Goal: Find specific page/section: Find specific page/section

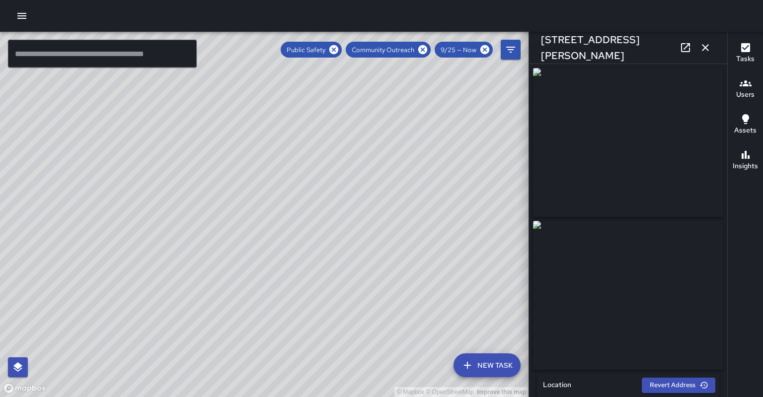
scroll to position [98, 0]
click at [82, 82] on div "© Mapbox © OpenStreetMap Improve this map" at bounding box center [264, 214] width 528 height 365
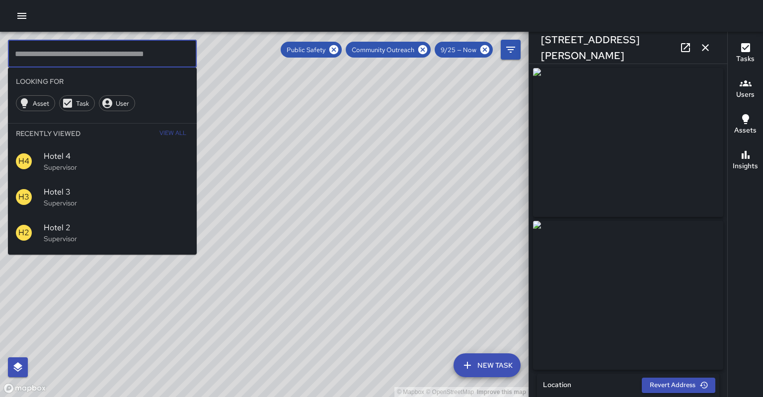
click at [89, 62] on input "text" at bounding box center [102, 54] width 189 height 28
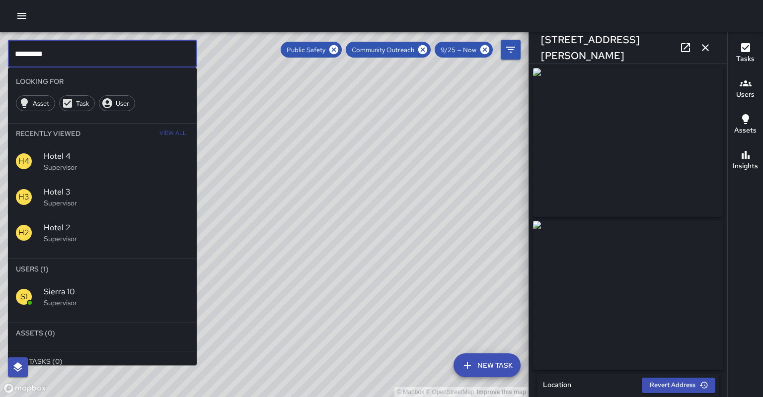
click at [64, 279] on div "S1 Sierra 10 Supervisor" at bounding box center [102, 297] width 189 height 36
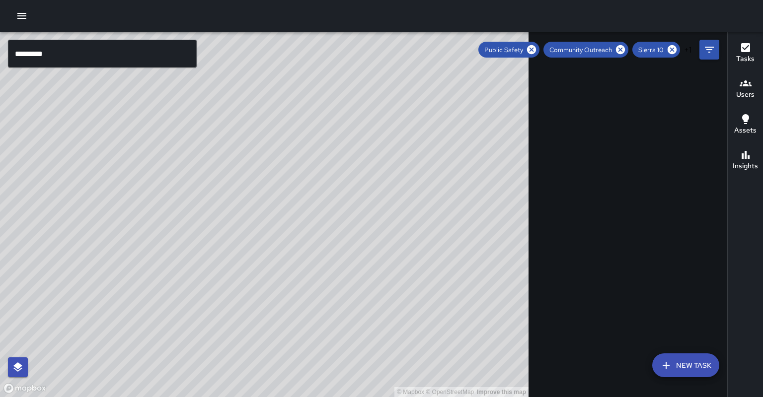
scroll to position [0, 0]
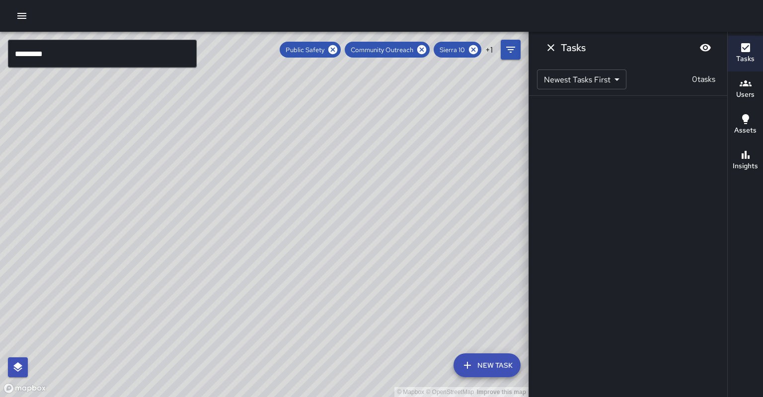
drag, startPoint x: 232, startPoint y: 240, endPoint x: 240, endPoint y: 226, distance: 16.2
click at [240, 226] on div "© Mapbox © OpenStreetMap Improve this map" at bounding box center [264, 214] width 528 height 365
drag, startPoint x: 362, startPoint y: 53, endPoint x: 356, endPoint y: 50, distance: 6.2
click at [361, 53] on div "Public Safety Community Outreach Sierra 10 + 1" at bounding box center [386, 50] width 213 height 16
click at [330, 48] on span "Public Safety" at bounding box center [305, 50] width 51 height 8
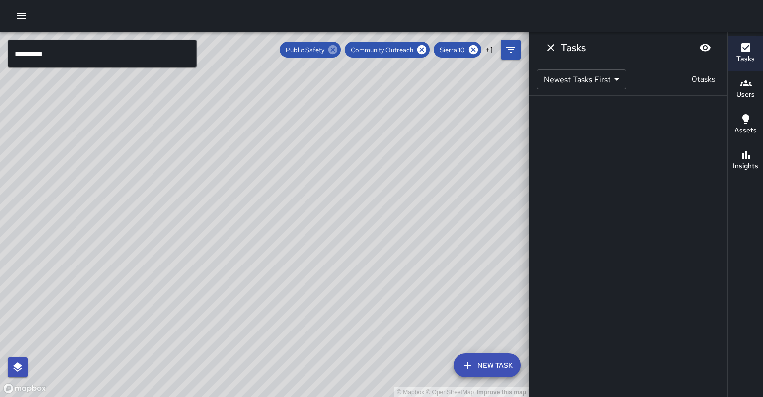
click at [337, 50] on icon at bounding box center [332, 49] width 9 height 9
click at [375, 50] on icon at bounding box center [370, 49] width 9 height 9
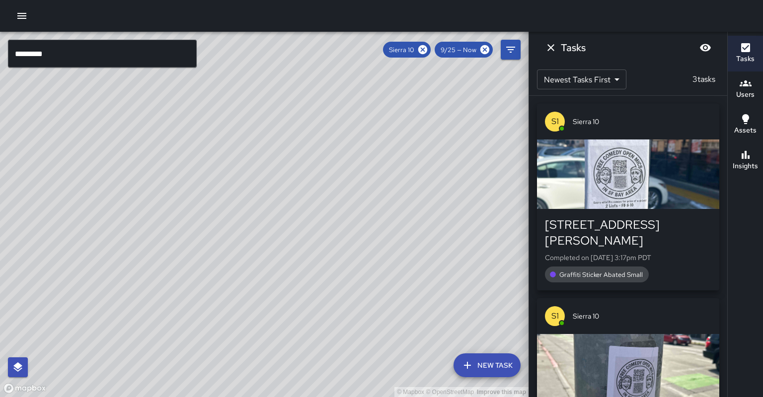
drag, startPoint x: 229, startPoint y: 248, endPoint x: 248, endPoint y: 232, distance: 24.6
click at [248, 232] on div "© Mapbox © OpenStreetMap Improve this map" at bounding box center [264, 214] width 528 height 365
click at [260, 226] on div "© Mapbox © OpenStreetMap Improve this map" at bounding box center [264, 214] width 528 height 365
click at [427, 50] on icon at bounding box center [422, 49] width 9 height 9
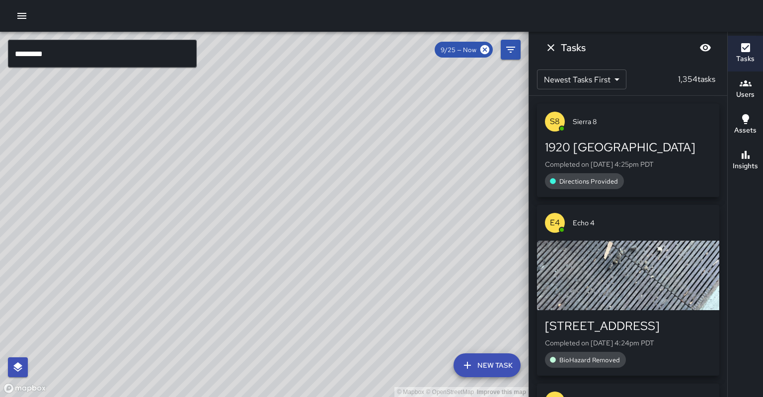
drag, startPoint x: 283, startPoint y: 228, endPoint x: 295, endPoint y: 228, distance: 11.9
click at [295, 228] on div "© Mapbox © OpenStreetMap Improve this map" at bounding box center [264, 214] width 528 height 365
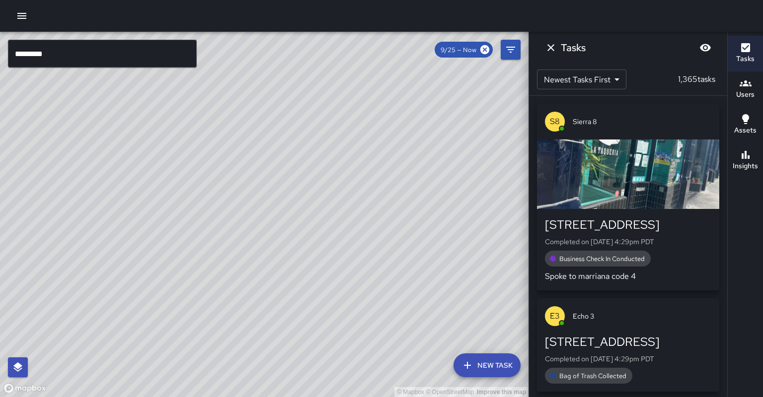
click at [295, 228] on div "© Mapbox © OpenStreetMap Improve this map" at bounding box center [264, 214] width 528 height 365
drag, startPoint x: 298, startPoint y: 193, endPoint x: 308, endPoint y: 154, distance: 39.9
click at [308, 154] on div "© Mapbox © OpenStreetMap Improve this map" at bounding box center [264, 214] width 528 height 365
click at [83, 55] on input "*********" at bounding box center [102, 54] width 189 height 28
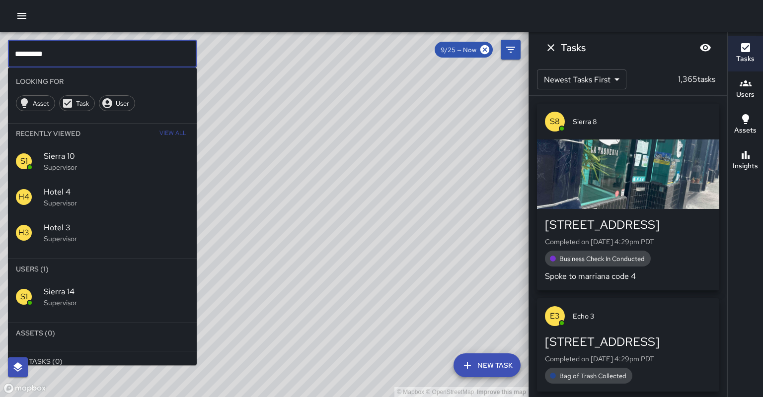
click at [91, 279] on div "S1 Sierra 14 Supervisor" at bounding box center [102, 297] width 189 height 36
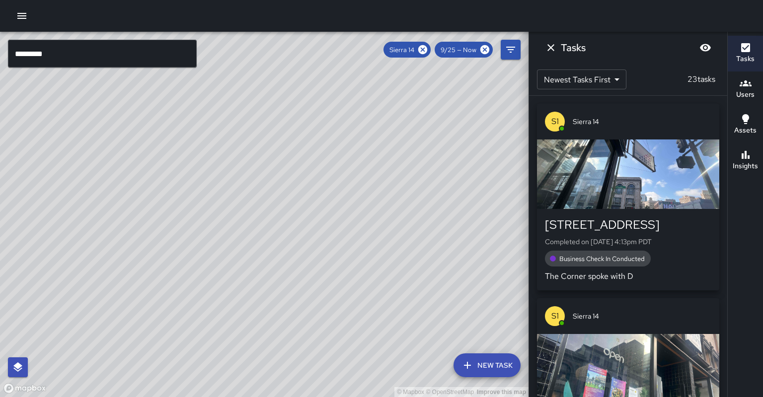
drag, startPoint x: 190, startPoint y: 310, endPoint x: 221, endPoint y: 313, distance: 30.9
click at [221, 313] on div "© Mapbox © OpenStreetMap Improve this map" at bounding box center [264, 214] width 528 height 365
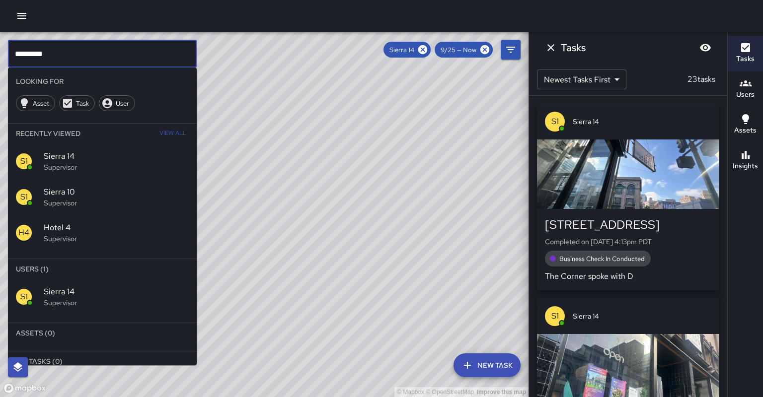
click at [100, 59] on input "*********" at bounding box center [102, 54] width 189 height 28
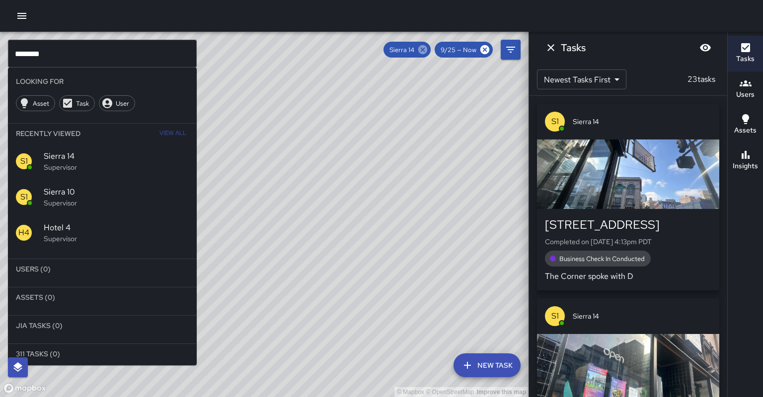
click at [428, 50] on icon at bounding box center [422, 49] width 11 height 11
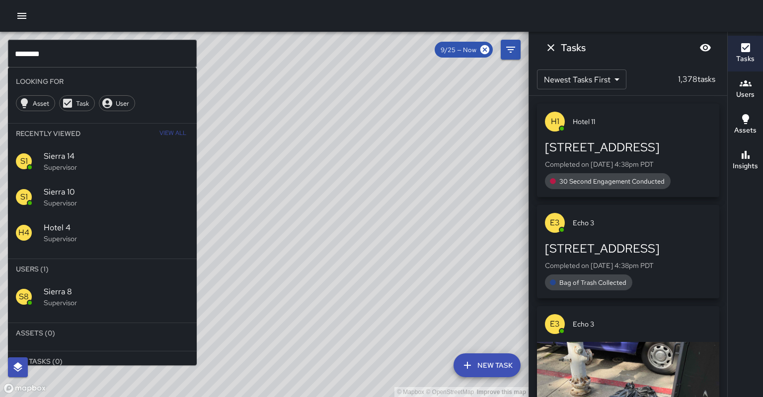
click at [120, 286] on span "Sierra 8" at bounding box center [116, 292] width 145 height 12
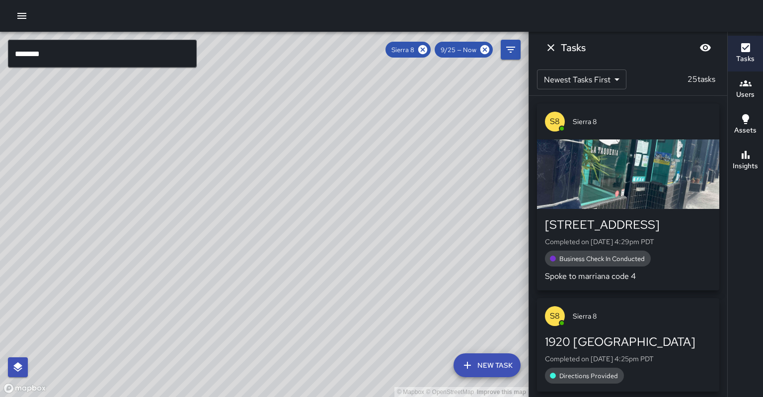
drag, startPoint x: 212, startPoint y: 189, endPoint x: 236, endPoint y: 185, distance: 24.7
click at [237, 185] on div "© Mapbox © OpenStreetMap Improve this map" at bounding box center [264, 214] width 528 height 365
drag, startPoint x: 254, startPoint y: 205, endPoint x: 255, endPoint y: 195, distance: 10.5
click at [255, 195] on div "© Mapbox © OpenStreetMap Improve this map" at bounding box center [264, 214] width 528 height 365
click at [749, 149] on icon "button" at bounding box center [745, 155] width 12 height 12
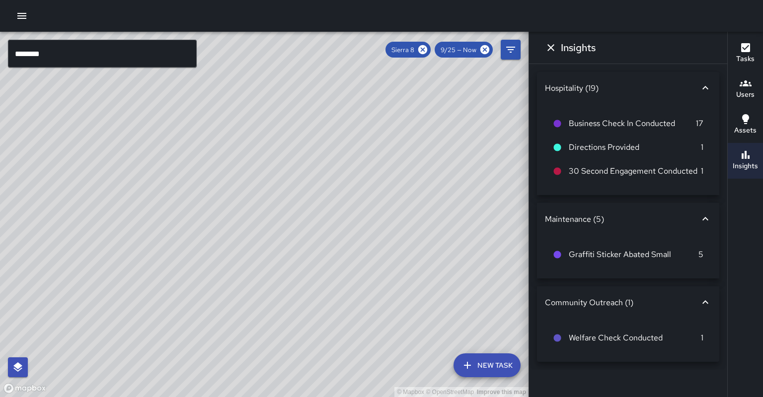
click at [762, 50] on button "Tasks" at bounding box center [744, 54] width 35 height 36
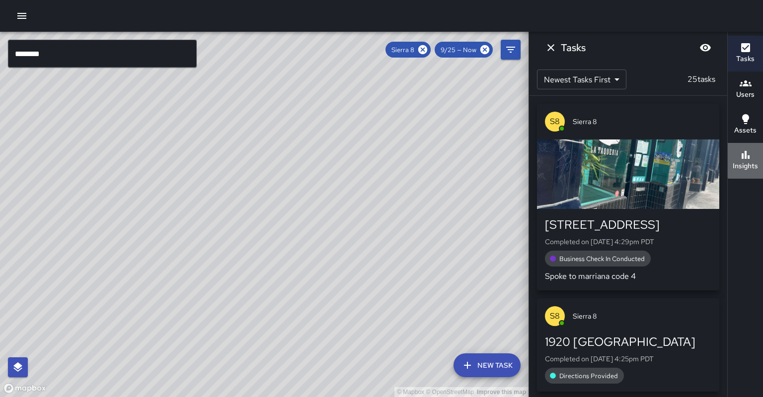
click at [748, 161] on h6 "Insights" at bounding box center [744, 166] width 25 height 11
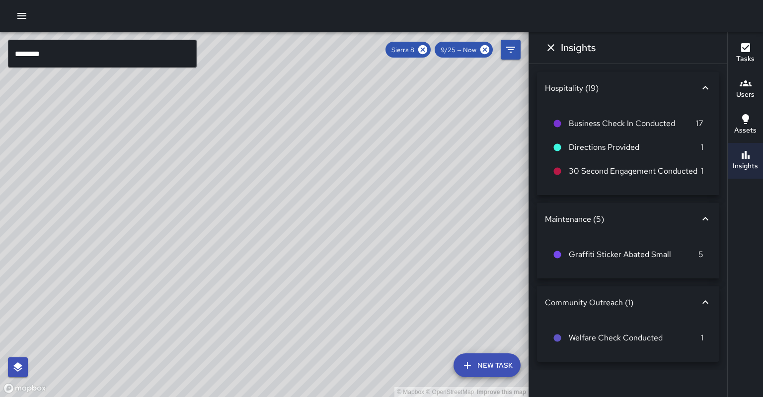
click at [746, 49] on icon "button" at bounding box center [745, 47] width 9 height 9
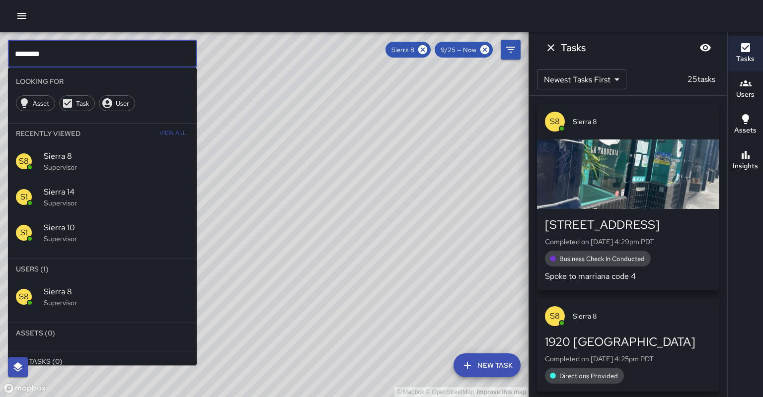
click at [68, 60] on input "********" at bounding box center [102, 54] width 189 height 28
click at [81, 234] on p "Supervisor" at bounding box center [116, 239] width 145 height 10
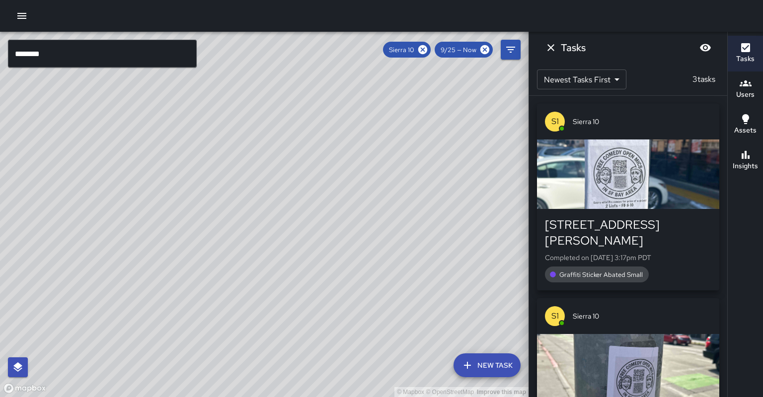
drag, startPoint x: 293, startPoint y: 140, endPoint x: 202, endPoint y: 279, distance: 166.6
click at [202, 279] on div "© Mapbox © OpenStreetMap Improve this map" at bounding box center [264, 214] width 528 height 365
click at [428, 50] on icon at bounding box center [422, 49] width 11 height 11
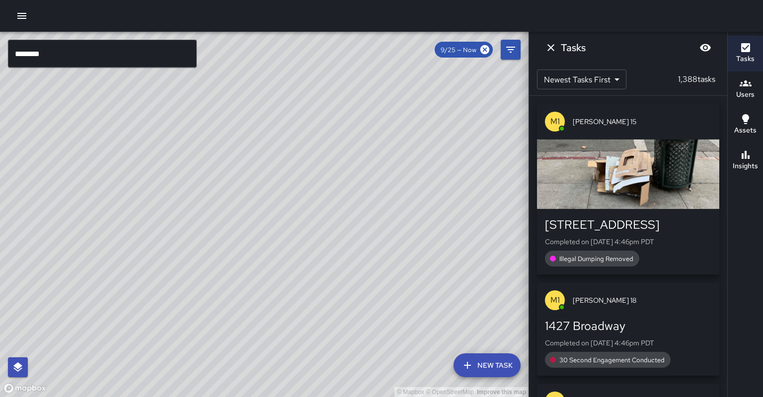
click at [294, 210] on div "© Mapbox © OpenStreetMap Improve this map" at bounding box center [264, 214] width 528 height 365
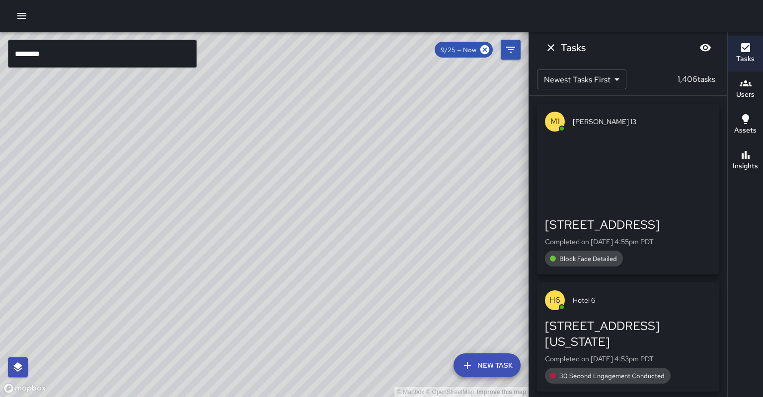
drag, startPoint x: 75, startPoint y: 212, endPoint x: 214, endPoint y: 85, distance: 187.7
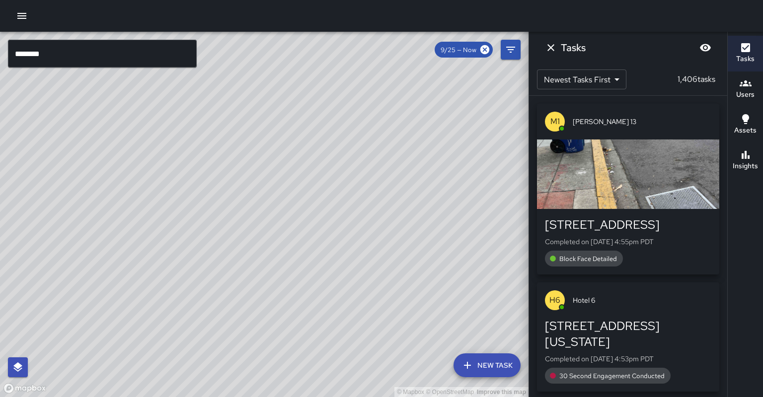
click at [227, 105] on div "© Mapbox © OpenStreetMap Improve this map" at bounding box center [264, 214] width 528 height 365
click at [157, 59] on input "********" at bounding box center [102, 54] width 189 height 28
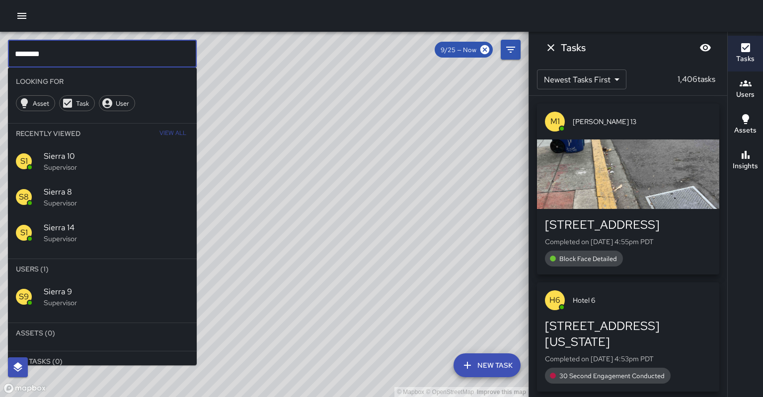
type input "********"
click at [109, 315] on hr at bounding box center [102, 319] width 189 height 8
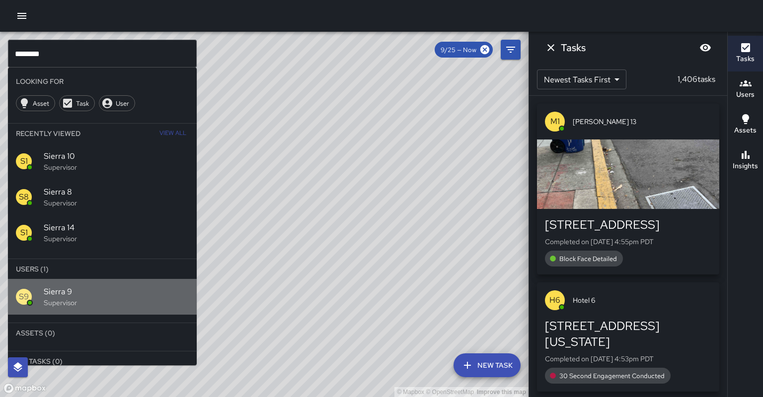
click at [123, 280] on div "S9 Sierra 9 Supervisor" at bounding box center [102, 297] width 189 height 36
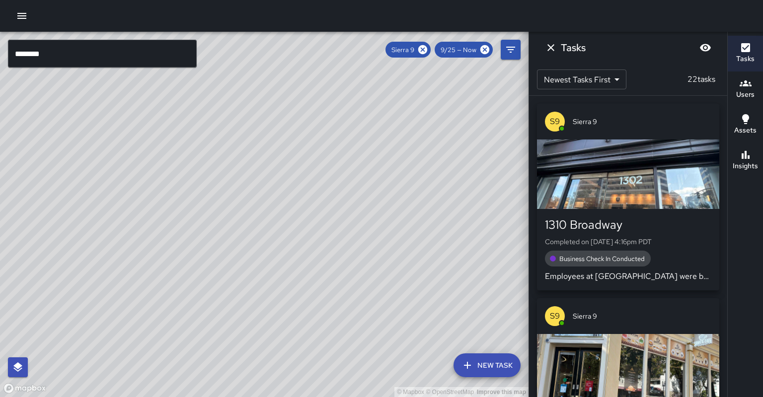
drag, startPoint x: 107, startPoint y: 306, endPoint x: 156, endPoint y: 213, distance: 105.7
click at [156, 213] on div "© Mapbox © OpenStreetMap Improve this map" at bounding box center [264, 214] width 528 height 365
click at [753, 143] on button "Insights" at bounding box center [744, 161] width 35 height 36
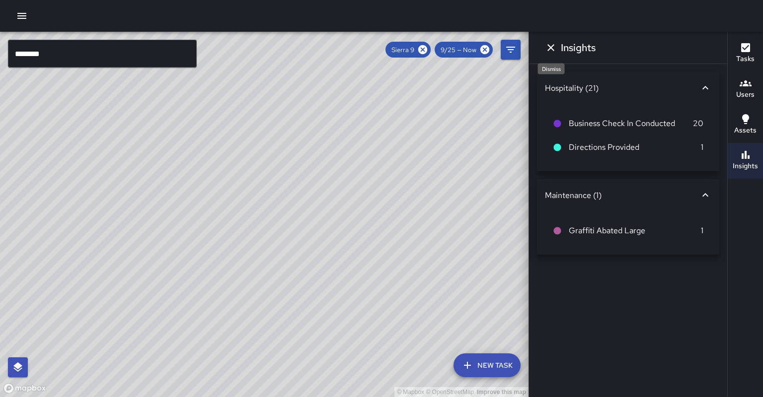
click at [554, 48] on button "Dismiss" at bounding box center [551, 48] width 20 height 20
